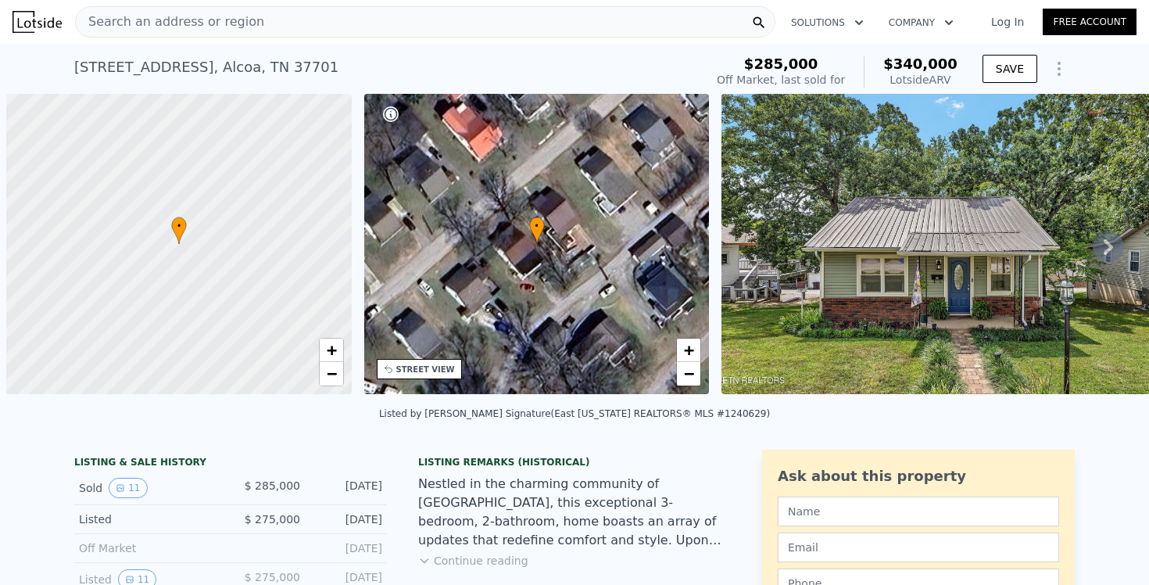
click at [497, 23] on div "Search an address or region" at bounding box center [425, 21] width 701 height 31
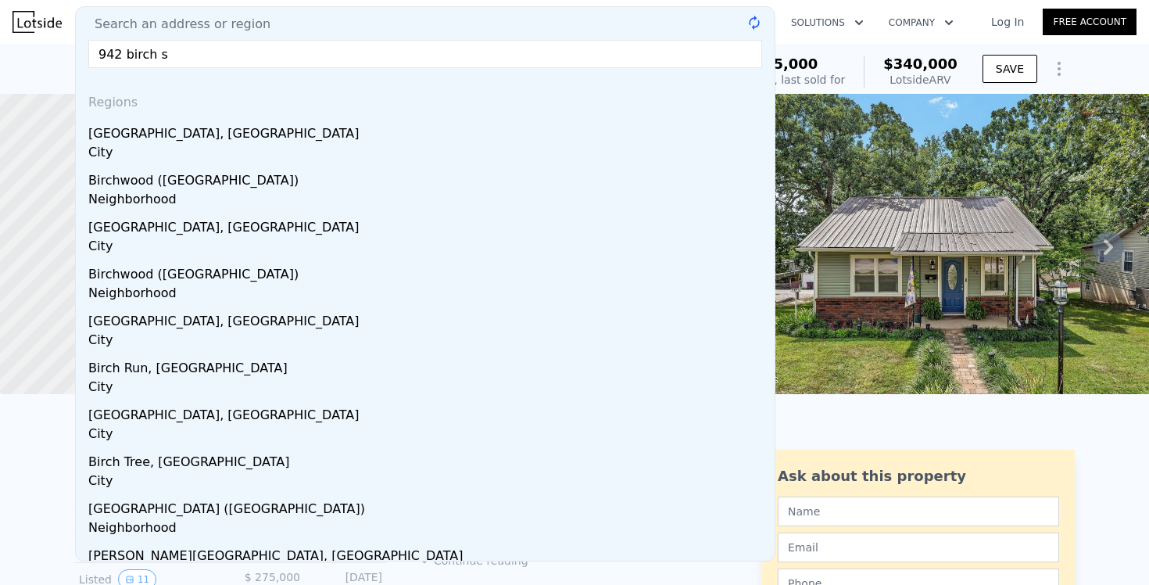
type input "942 birch st"
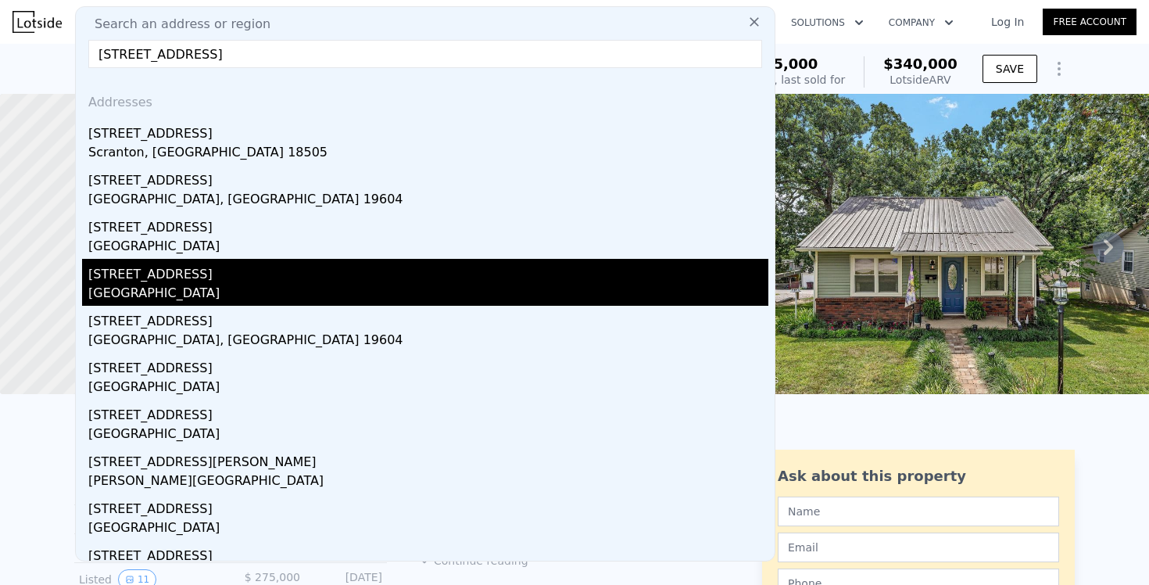
click at [143, 271] on div "942 Birch St" at bounding box center [428, 271] width 680 height 25
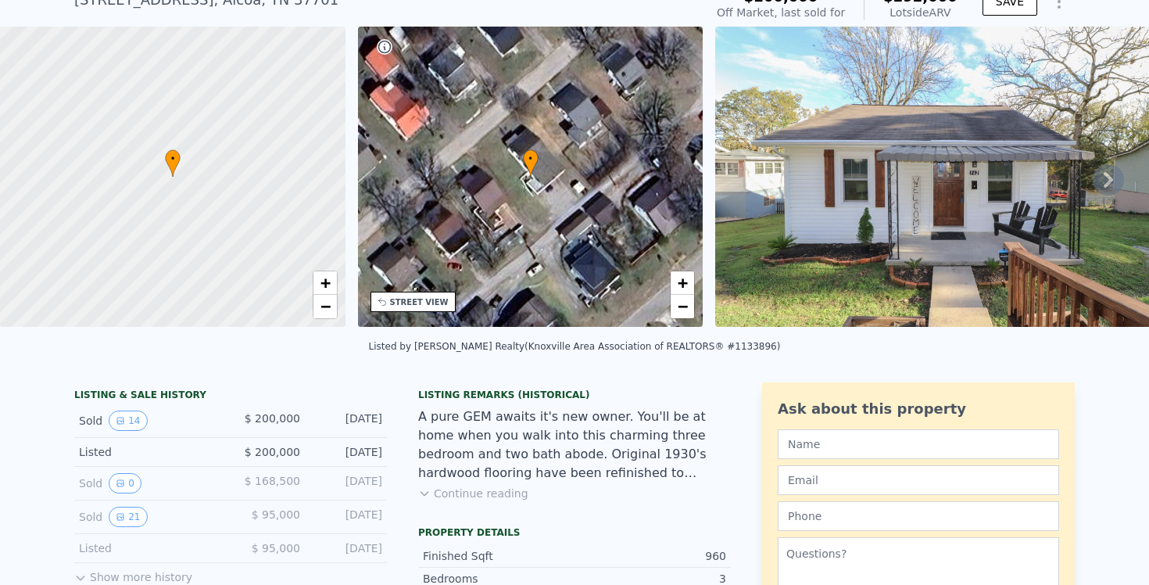
click at [143, 430] on div "Sold 14 $ 200,000 Nov 19, 2020" at bounding box center [230, 421] width 313 height 34
click at [84, 426] on div "Sold 14 $ 200,000 Nov 19, 2020" at bounding box center [230, 421] width 313 height 34
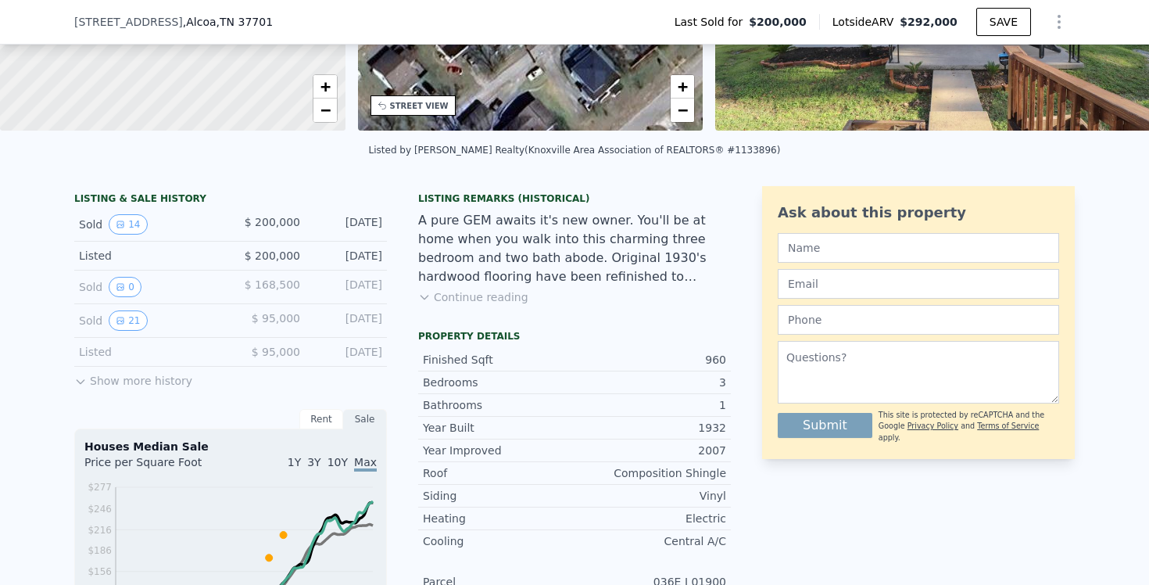
scroll to position [260, 0]
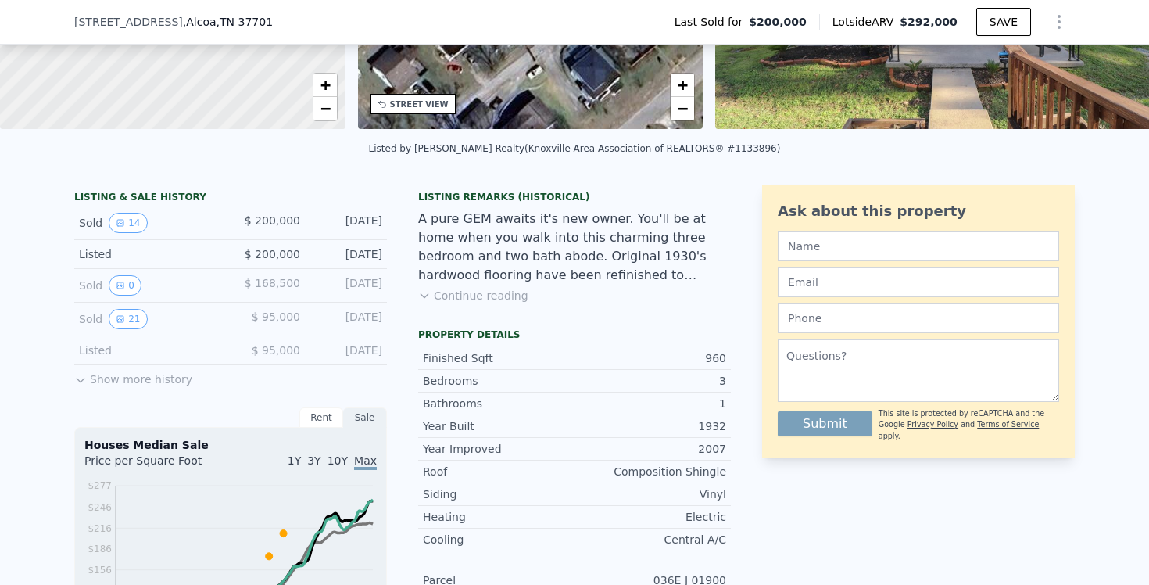
click at [116, 379] on button "Show more history" at bounding box center [133, 376] width 118 height 22
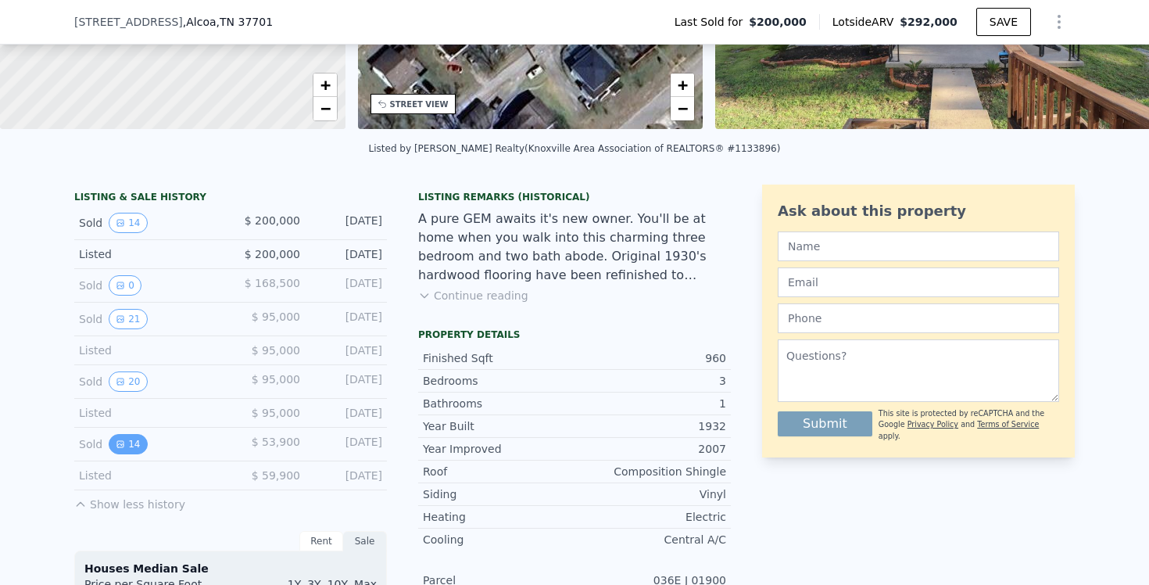
click at [130, 446] on button "14" at bounding box center [128, 444] width 38 height 20
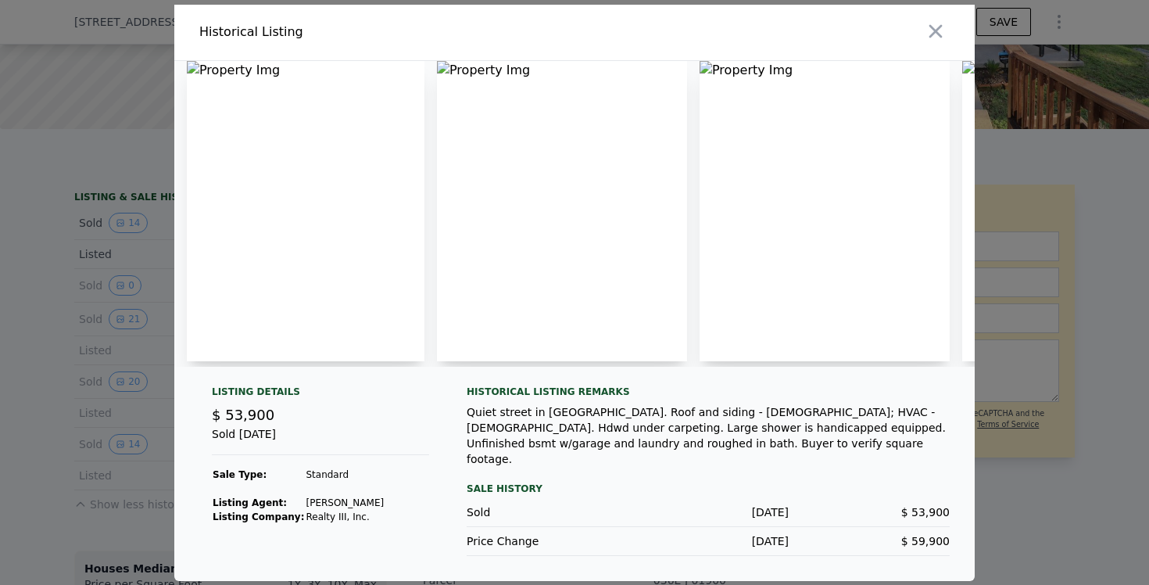
click at [353, 281] on img at bounding box center [306, 211] width 238 height 300
click at [229, 77] on img at bounding box center [306, 211] width 238 height 300
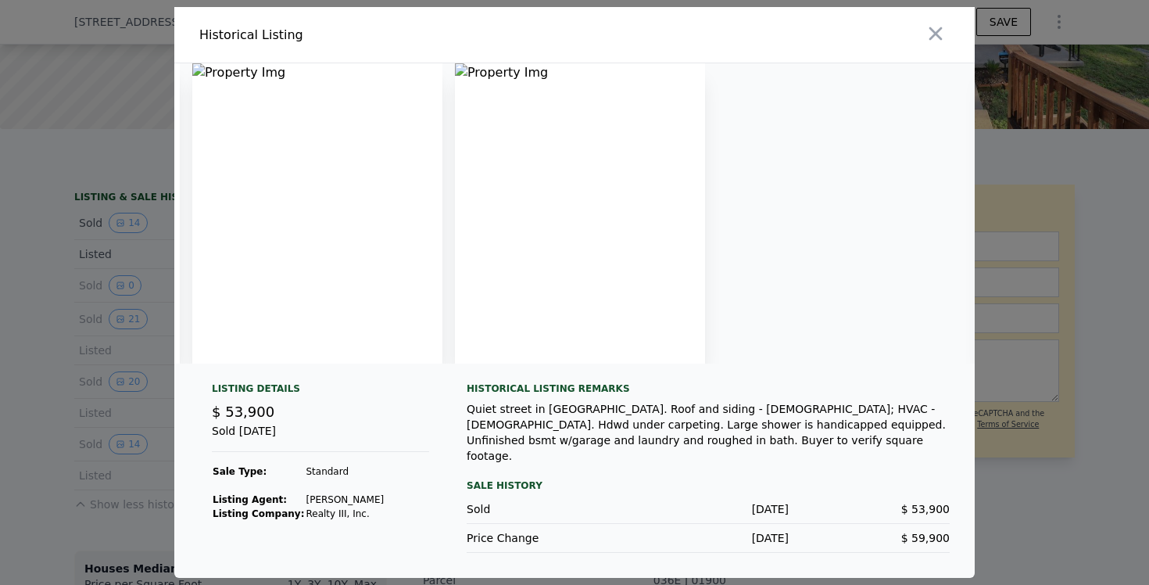
scroll to position [0, 0]
click at [229, 249] on img at bounding box center [306, 213] width 238 height 300
click at [943, 38] on icon "button" at bounding box center [936, 34] width 22 height 22
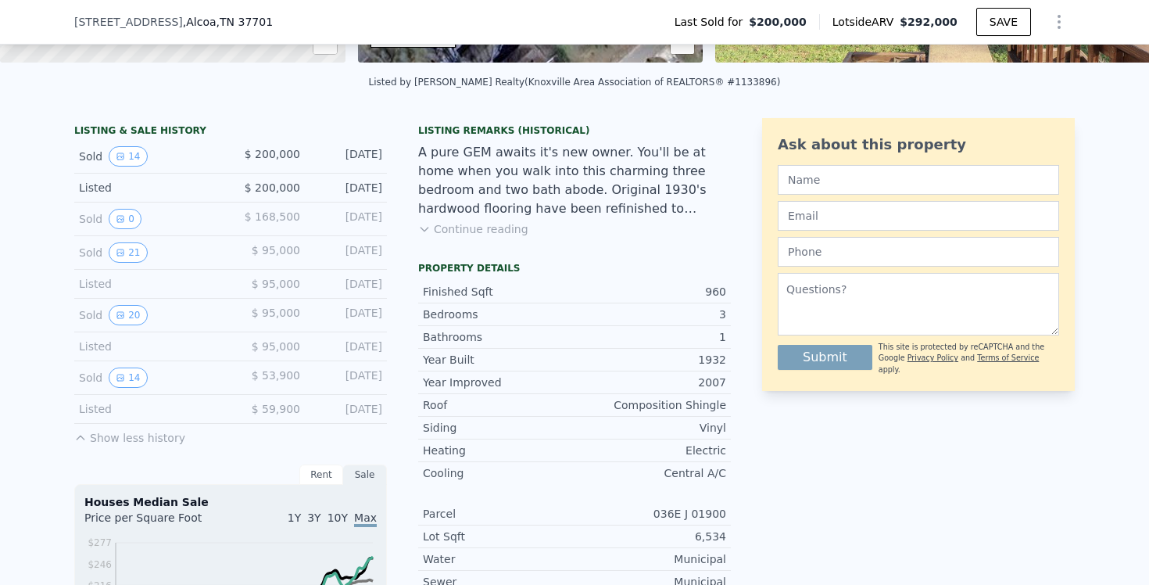
scroll to position [328, 0]
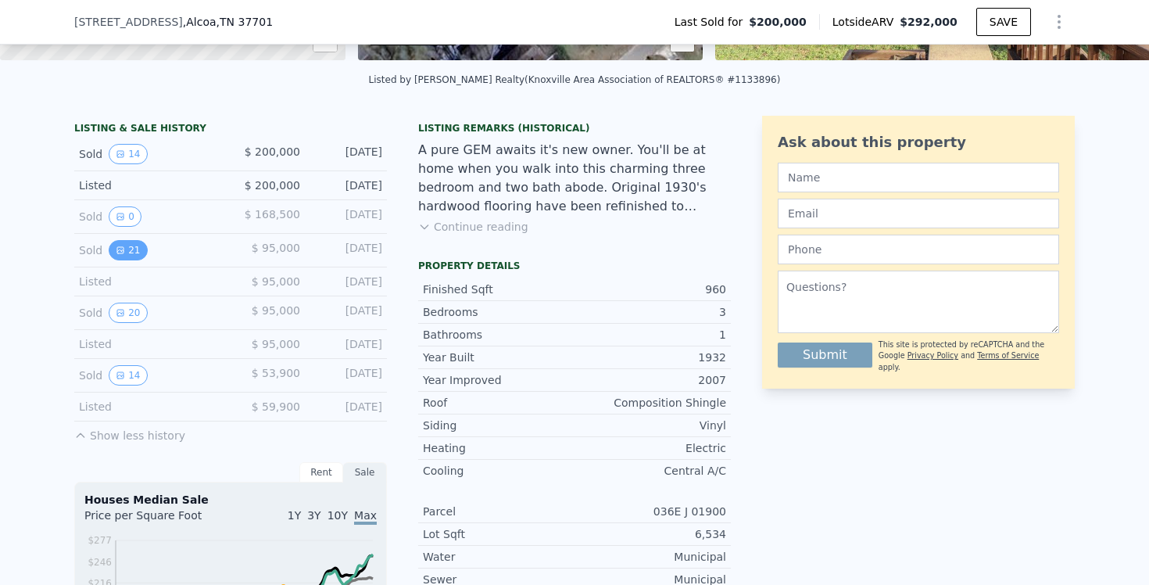
click at [131, 247] on button "21" at bounding box center [128, 250] width 38 height 20
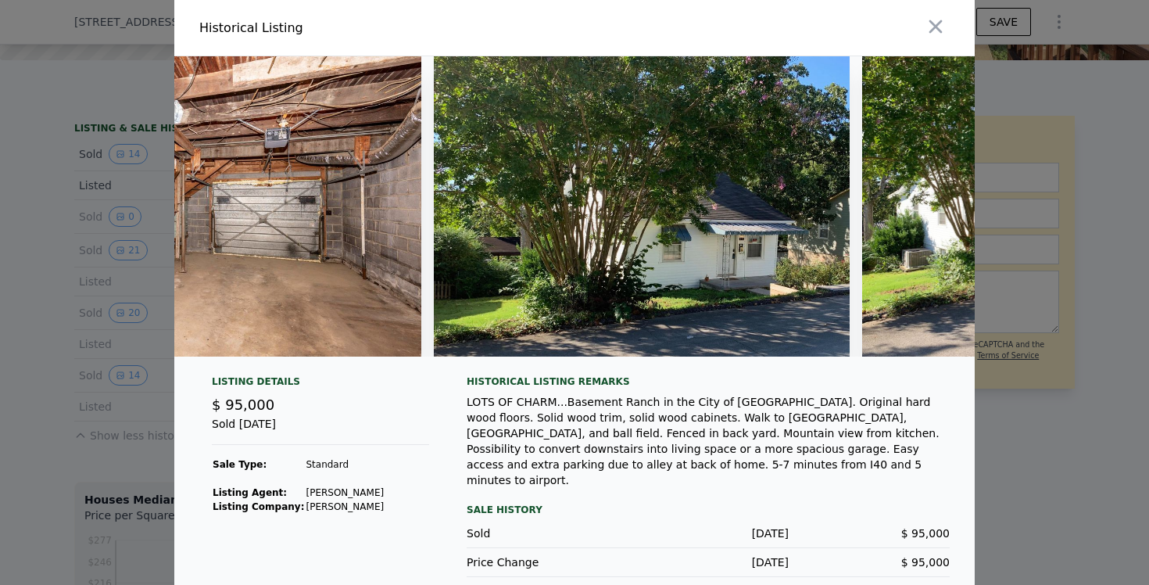
scroll to position [0, 8668]
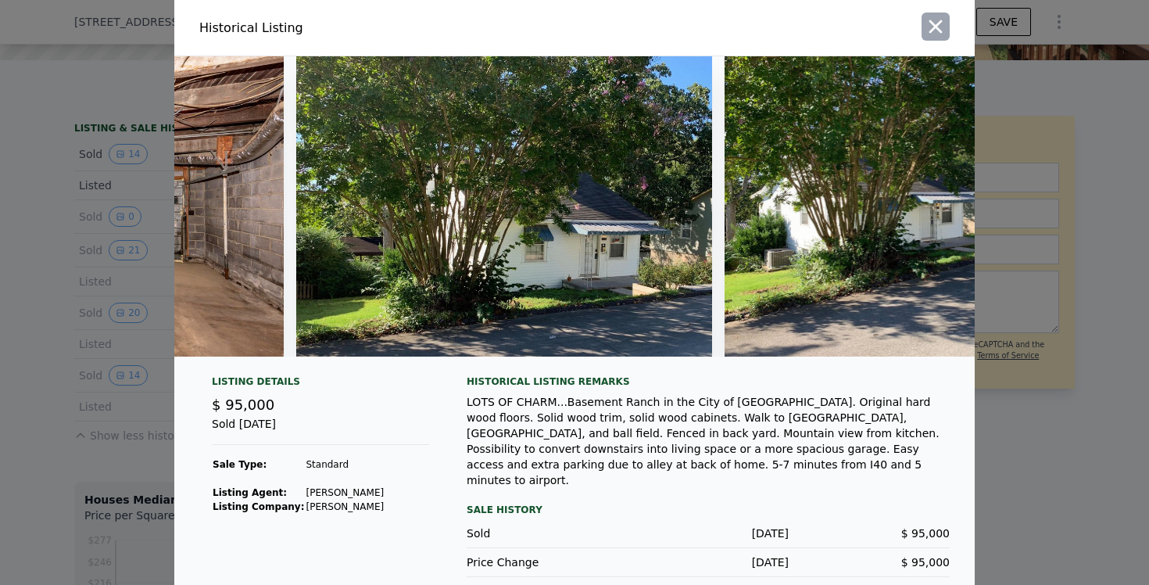
click at [942, 25] on icon "button" at bounding box center [936, 27] width 22 height 22
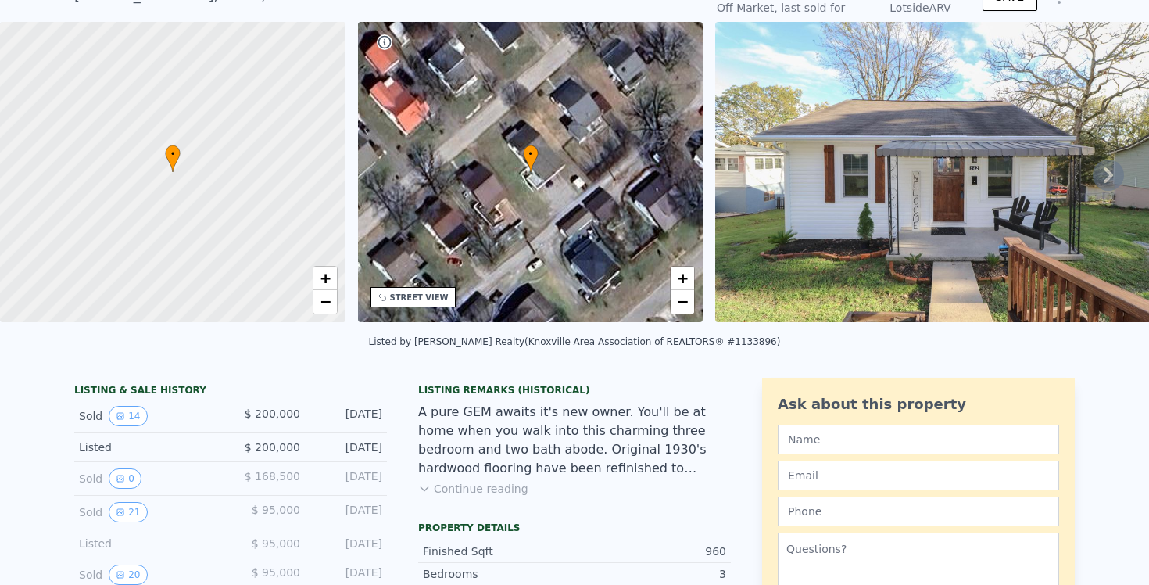
scroll to position [72, 0]
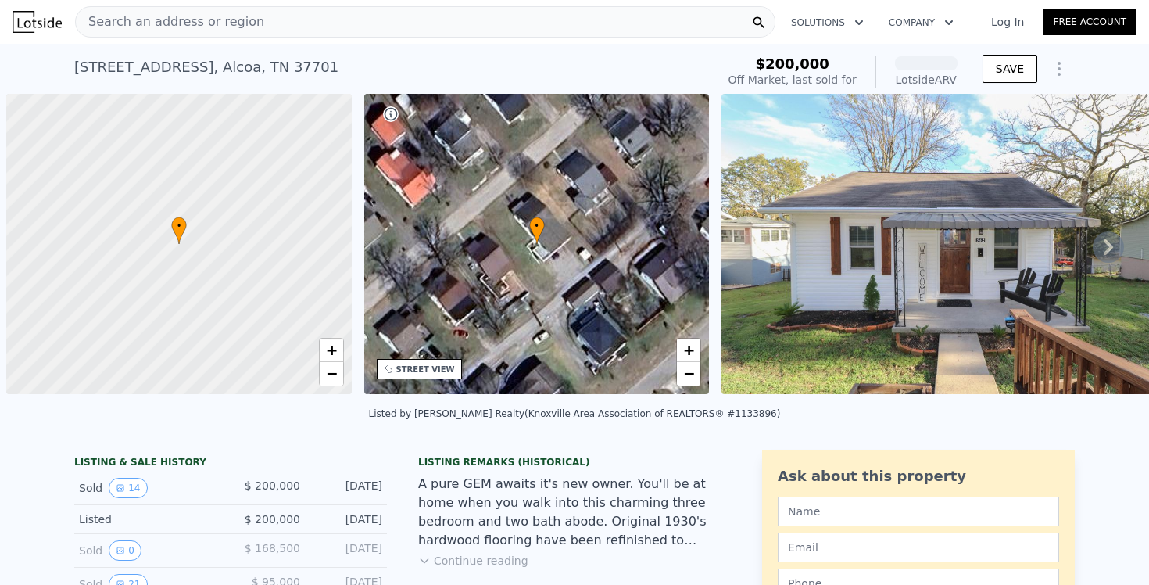
scroll to position [0, 6]
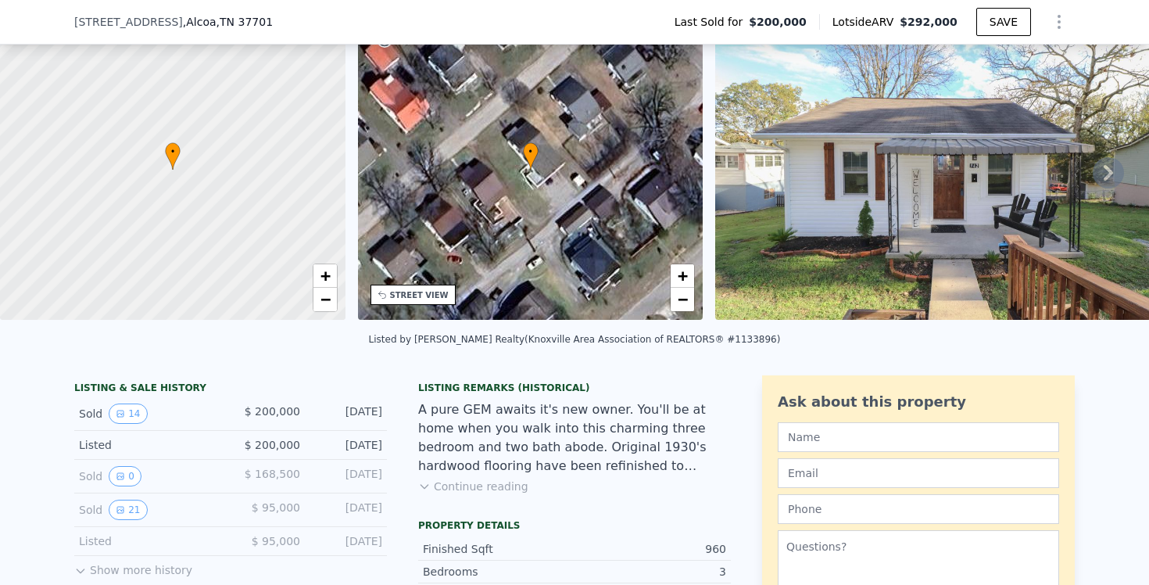
click at [138, 386] on div "LISTING & SALE HISTORY" at bounding box center [230, 390] width 313 height 16
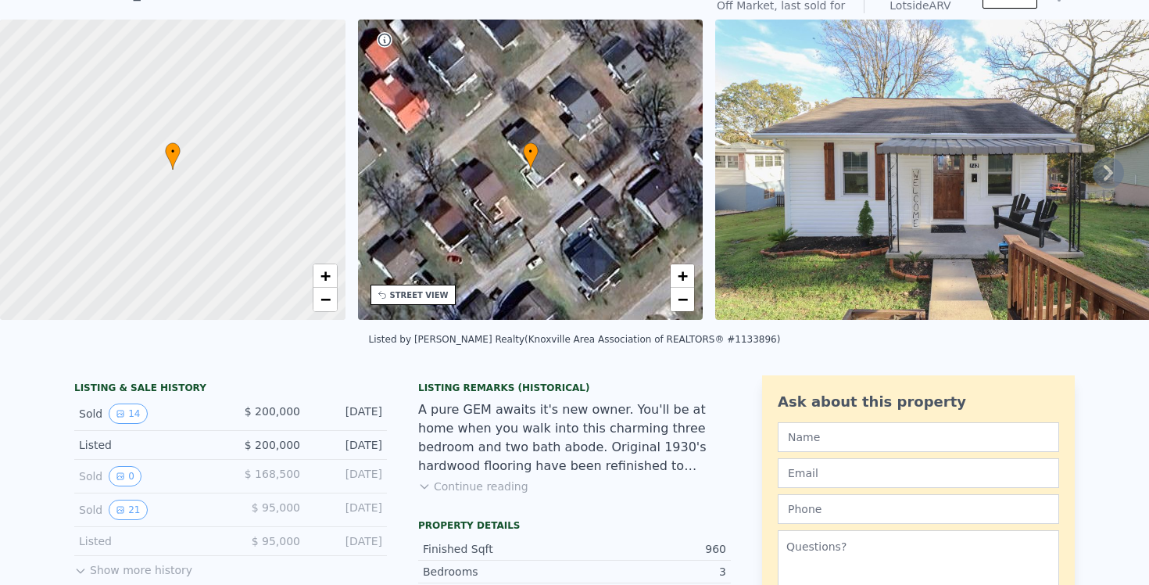
scroll to position [74, 0]
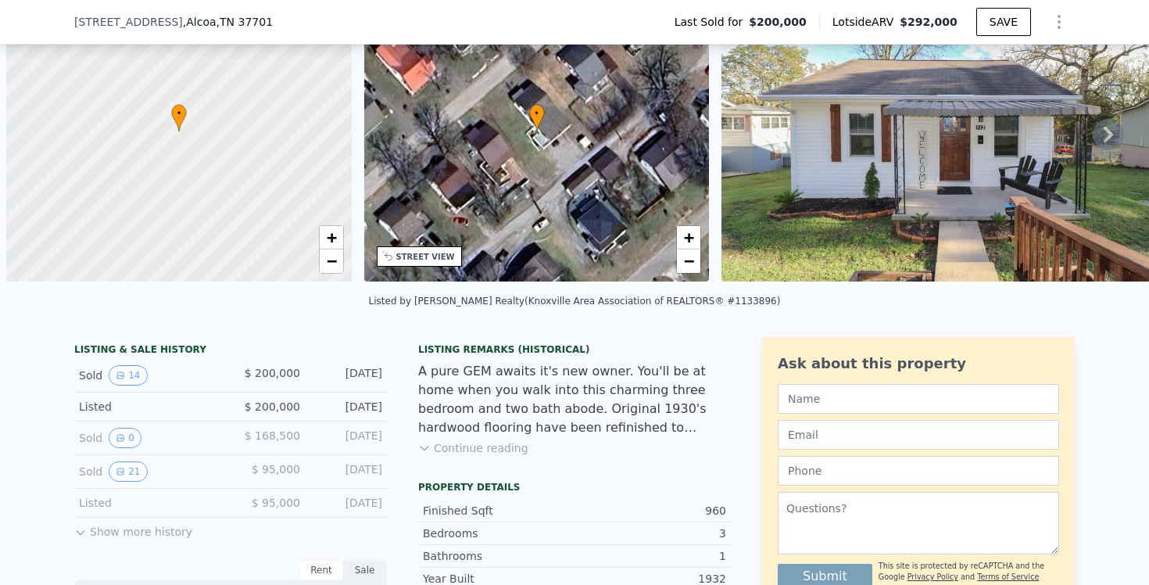
scroll to position [0, 6]
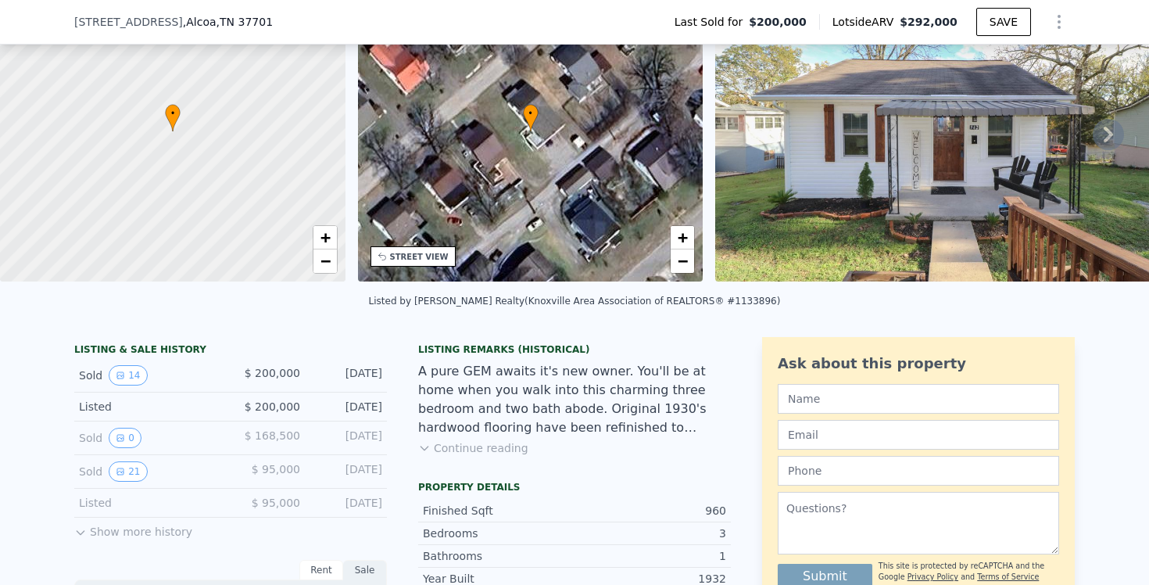
click at [113, 532] on button "Show more history" at bounding box center [133, 529] width 118 height 22
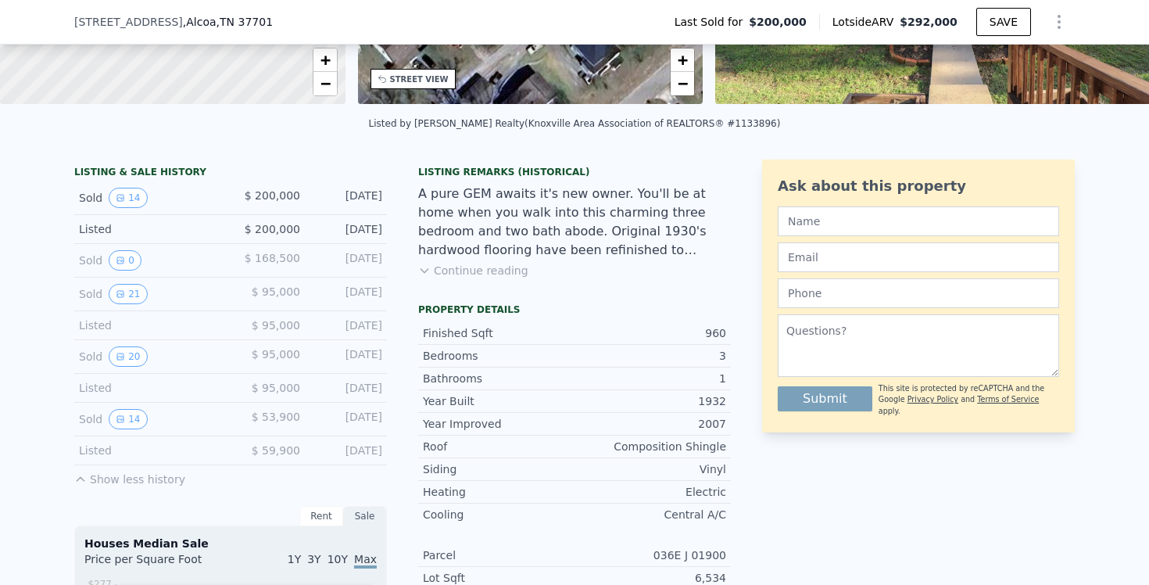
scroll to position [287, 0]
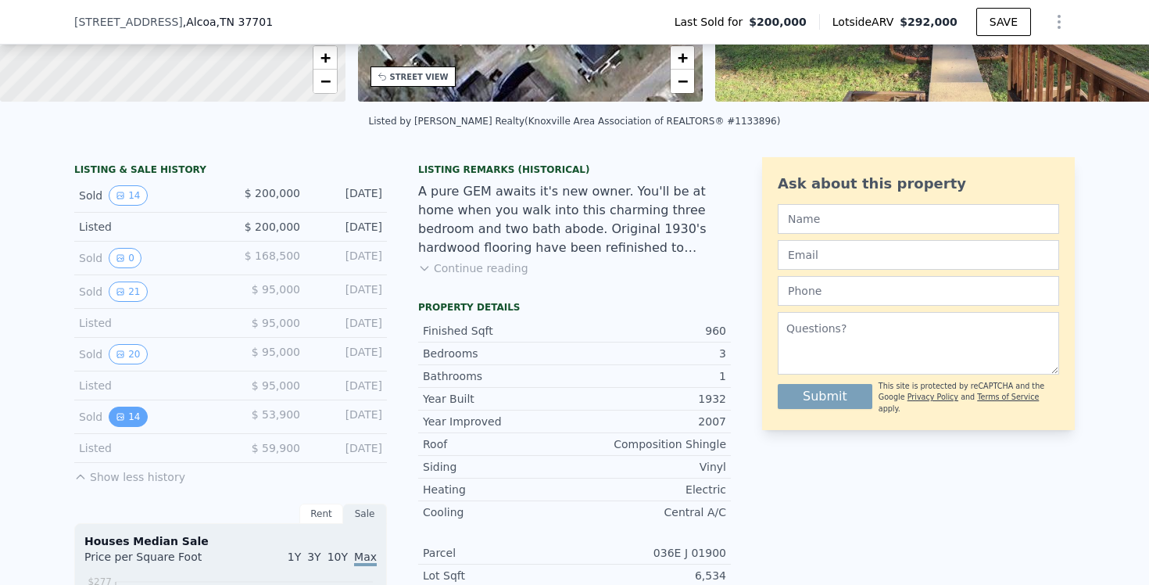
click at [133, 419] on button "14" at bounding box center [128, 417] width 38 height 20
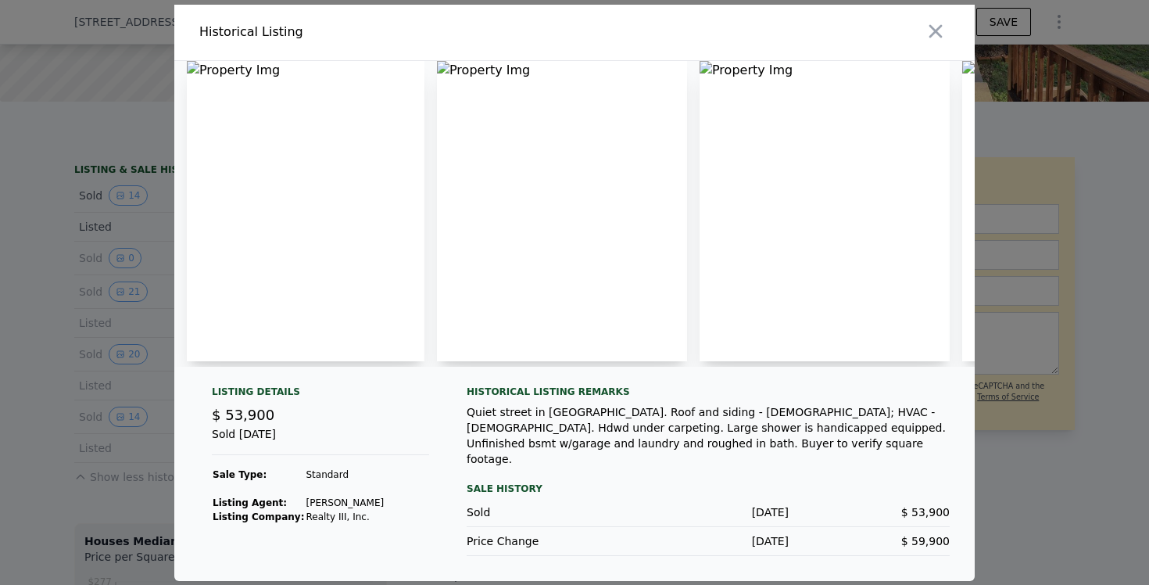
click at [554, 281] on img at bounding box center [562, 211] width 250 height 300
click at [788, 191] on img at bounding box center [825, 211] width 250 height 300
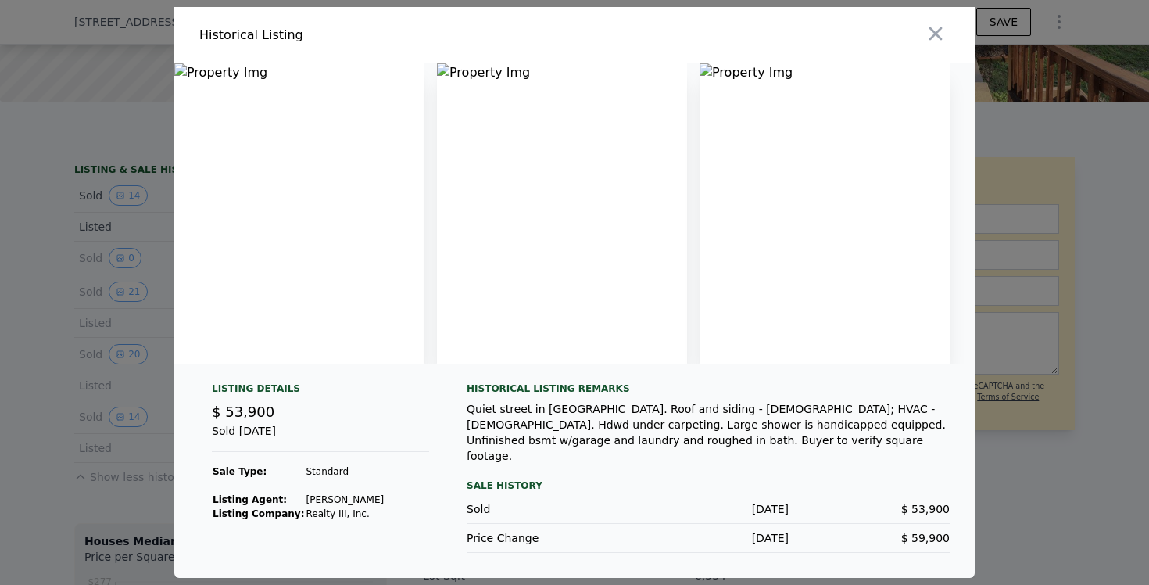
scroll to position [0, 0]
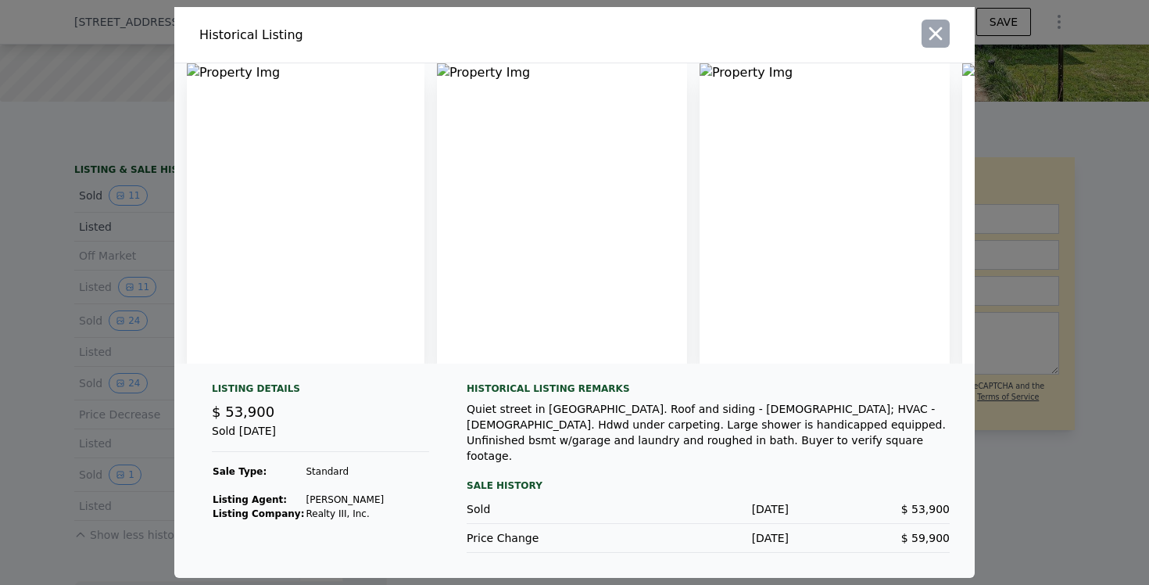
click at [937, 41] on icon "button" at bounding box center [936, 33] width 13 height 13
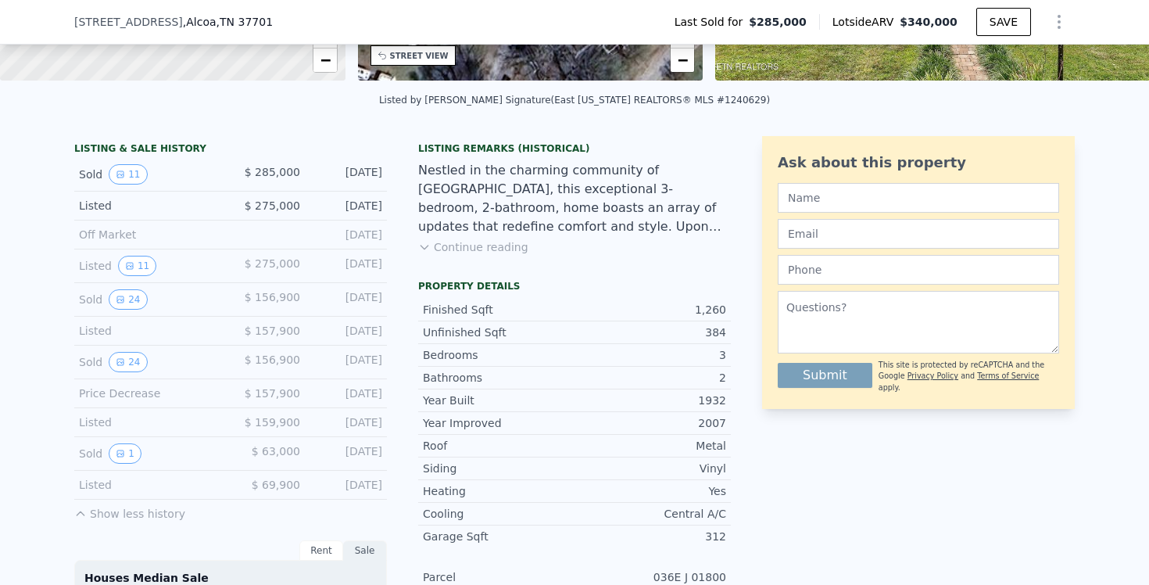
scroll to position [313, 0]
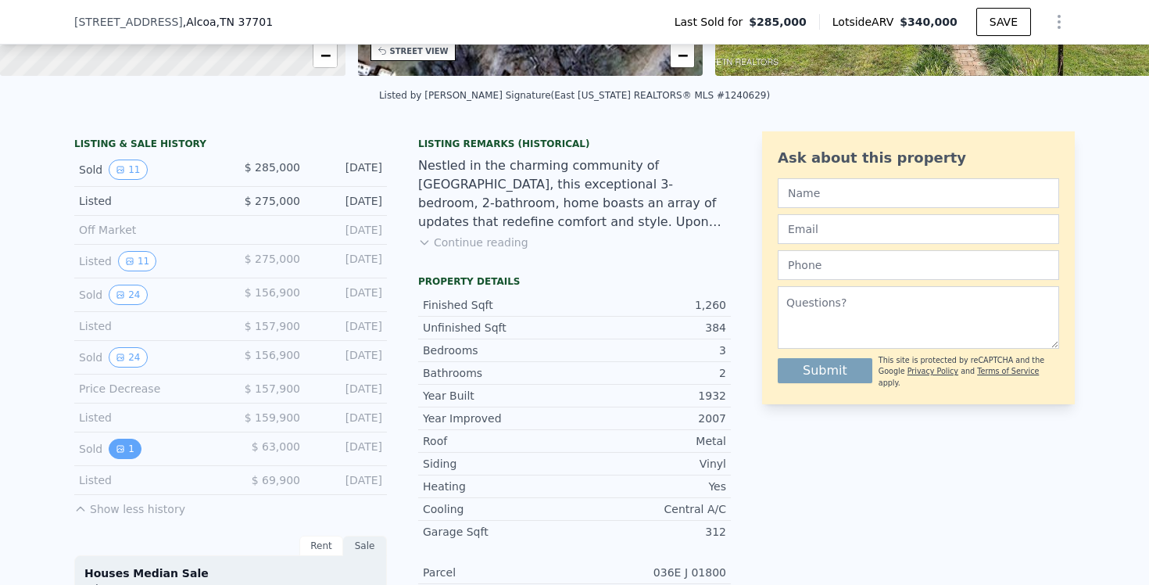
click at [130, 451] on button "1" at bounding box center [125, 449] width 33 height 20
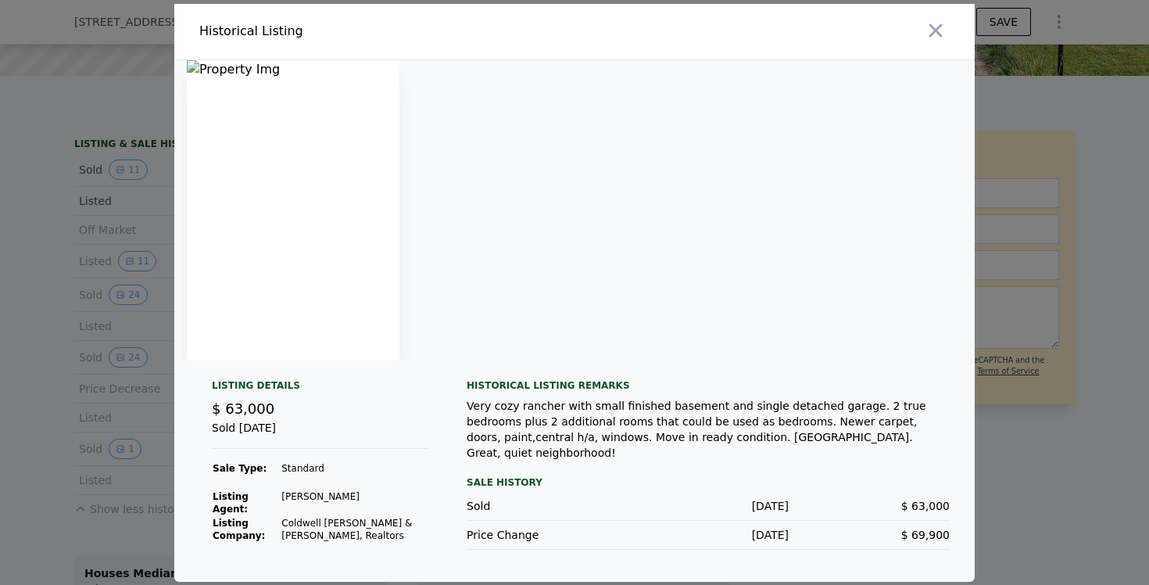
click at [289, 240] on img at bounding box center [293, 210] width 213 height 300
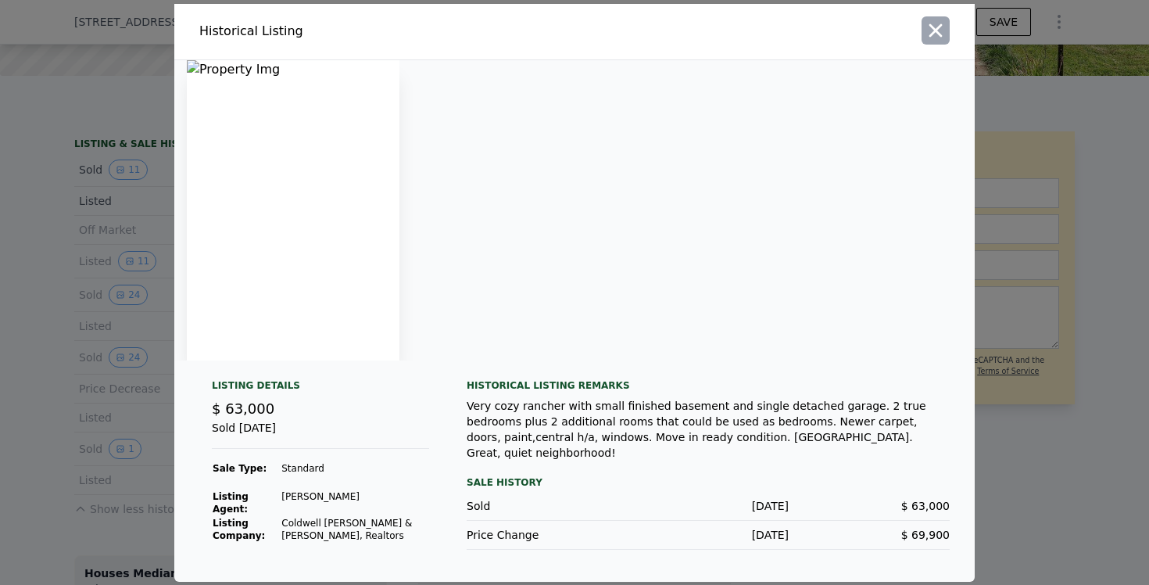
click at [938, 38] on icon "button" at bounding box center [936, 31] width 22 height 22
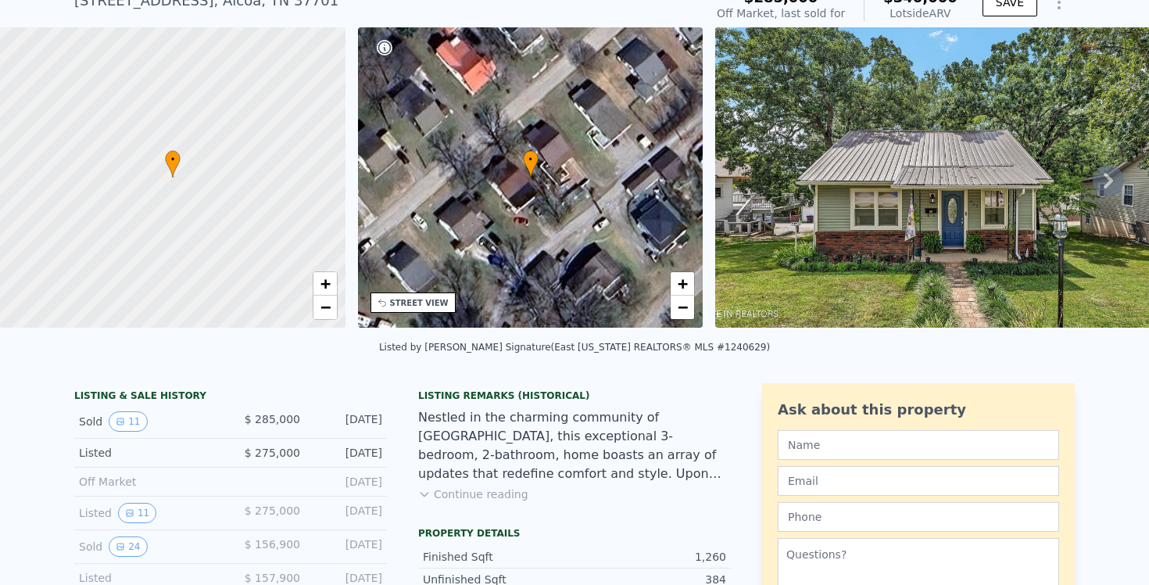
scroll to position [66, 0]
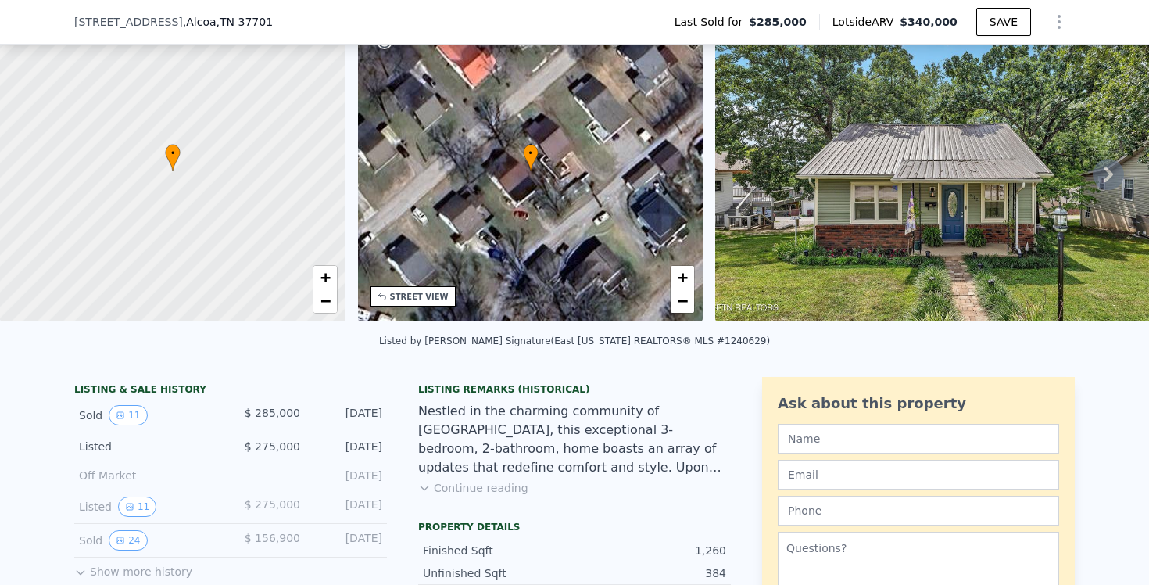
scroll to position [73, 0]
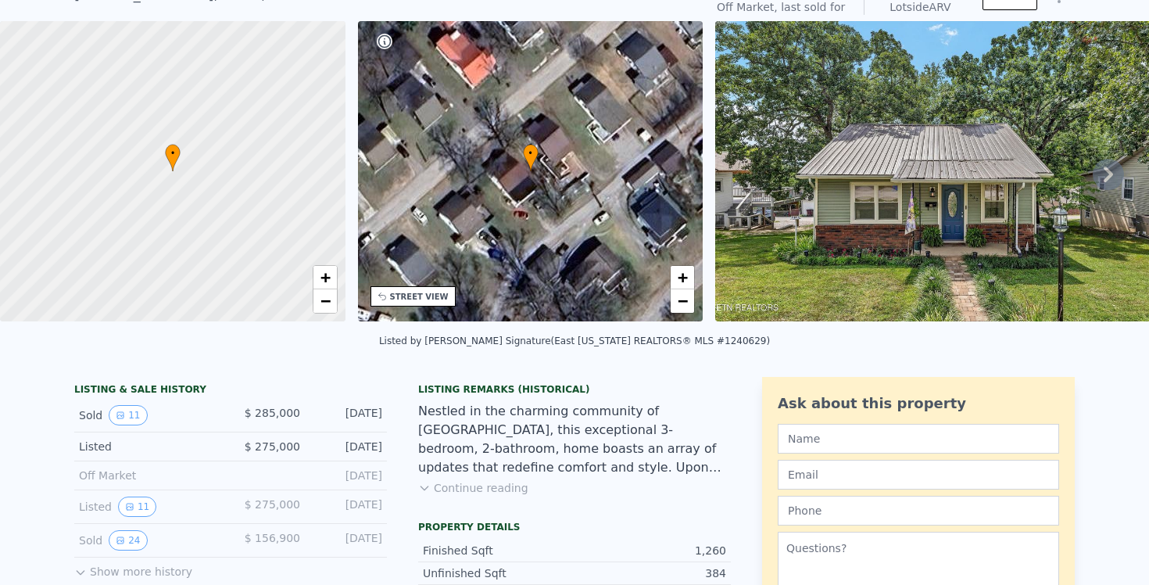
scroll to position [67, 0]
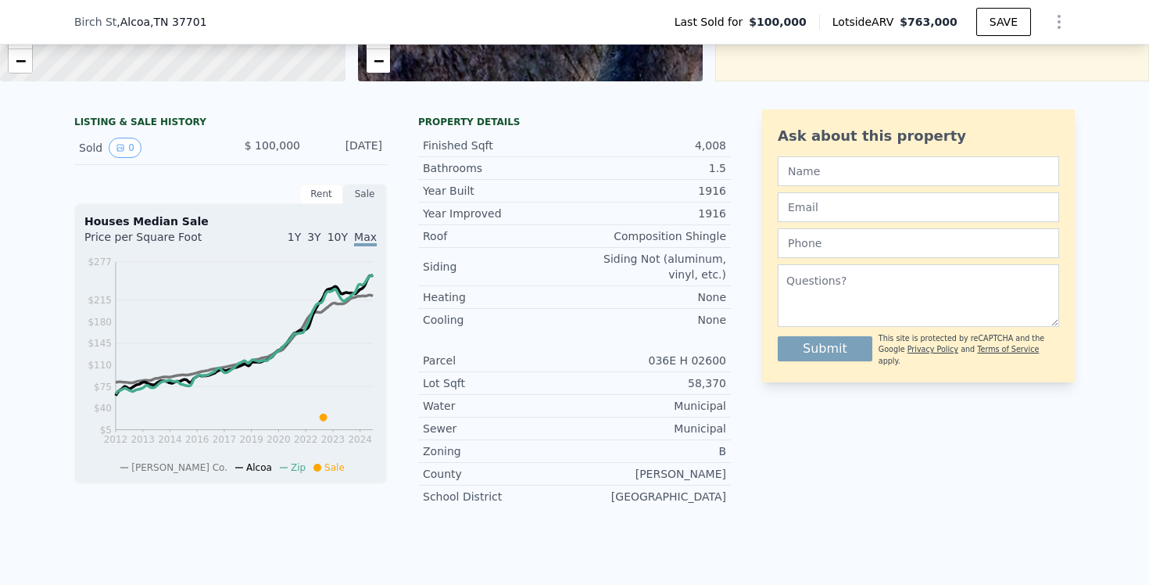
scroll to position [5, 0]
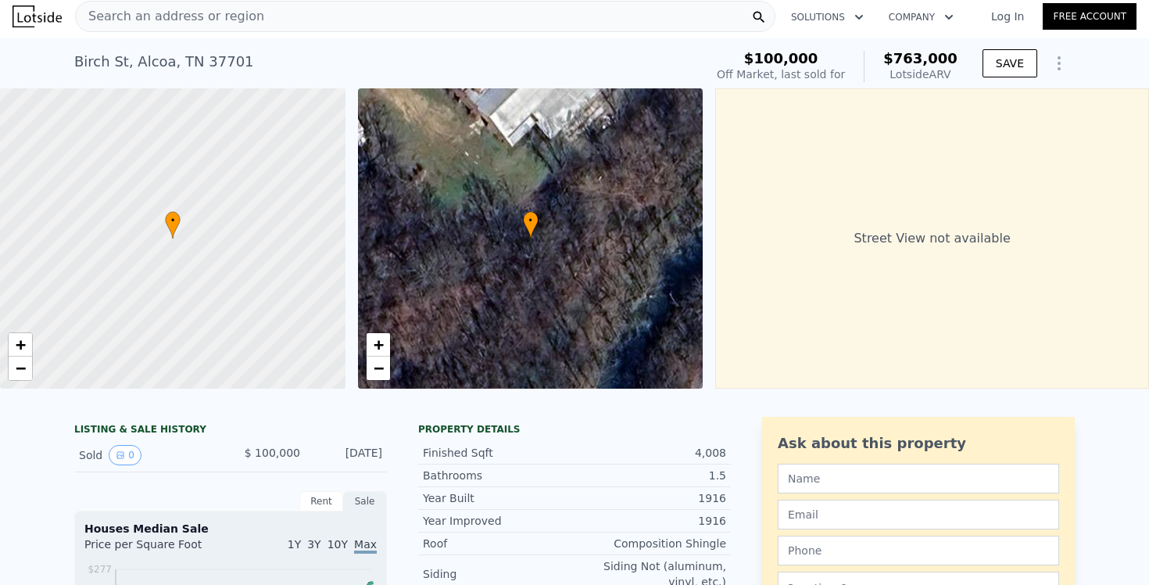
click at [134, 13] on span "Search an address or region" at bounding box center [170, 16] width 188 height 19
